Goal: Transaction & Acquisition: Purchase product/service

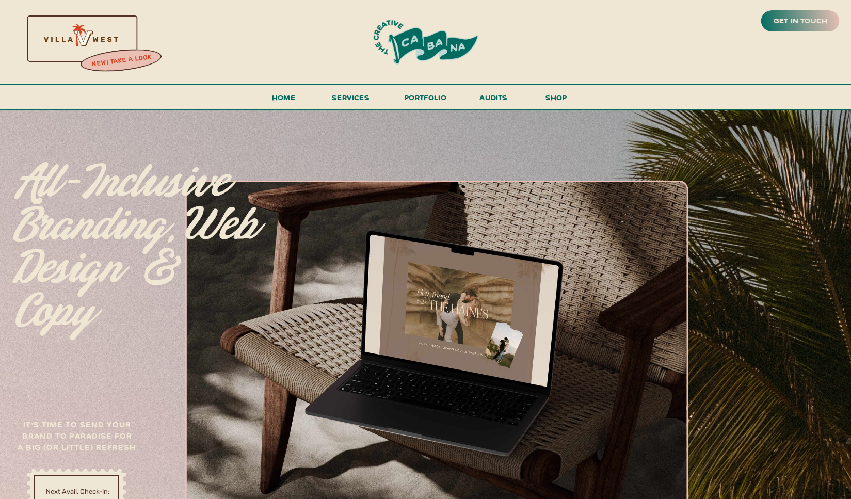
click at [123, 61] on h3 "new! take a look" at bounding box center [121, 61] width 85 height 21
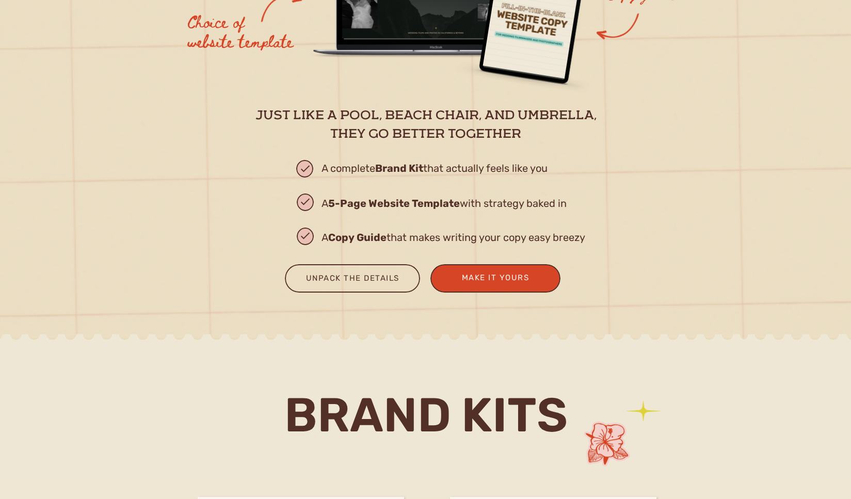
scroll to position [1350, 0]
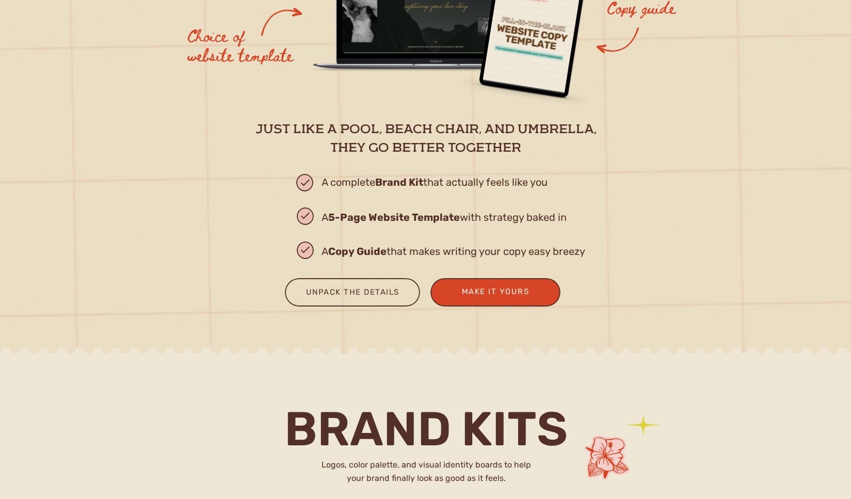
click at [371, 285] on div at bounding box center [352, 292] width 135 height 28
click at [360, 296] on div "Unpack the Details" at bounding box center [353, 293] width 116 height 17
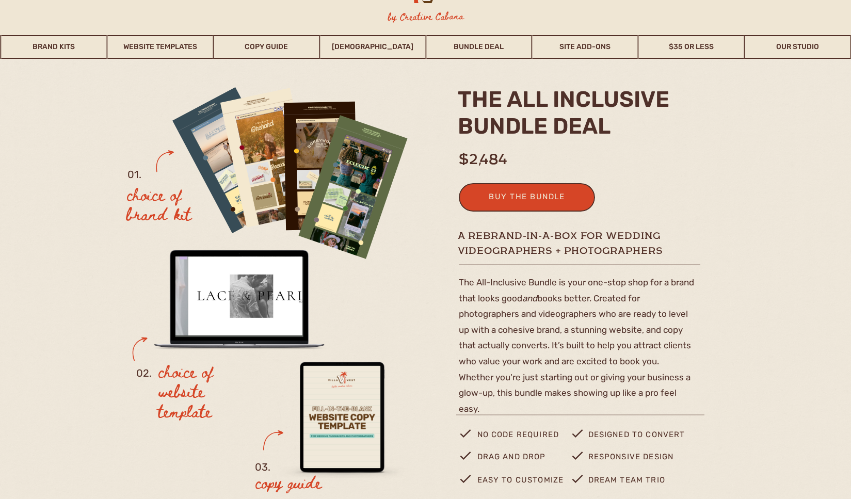
scroll to position [96, 0]
